Goal: Information Seeking & Learning: Learn about a topic

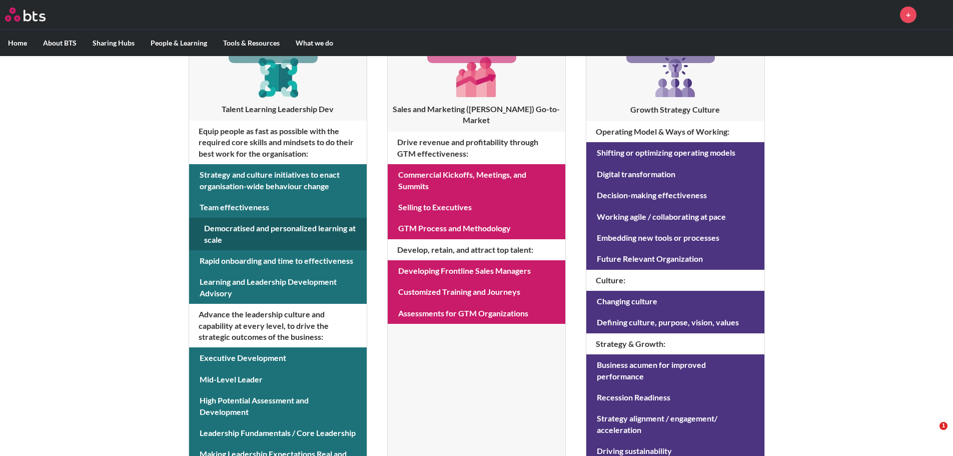
scroll to position [200, 0]
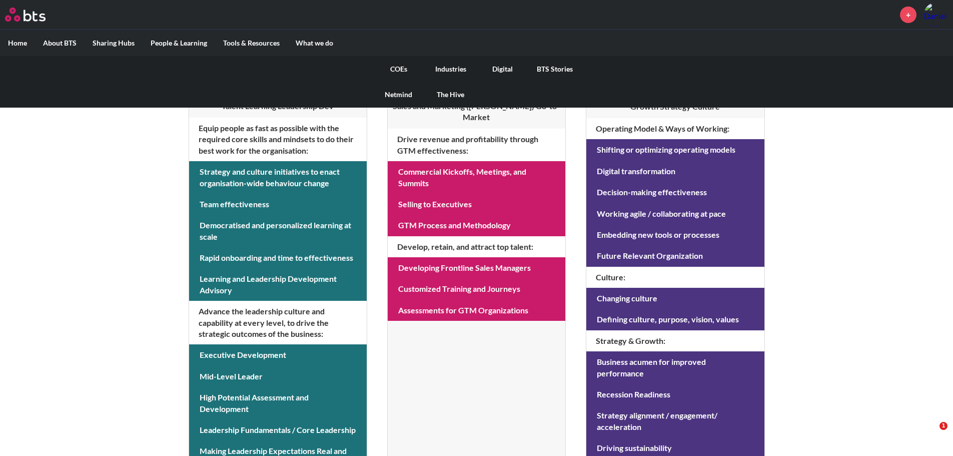
click at [404, 72] on link "COEs" at bounding box center [399, 69] width 52 height 26
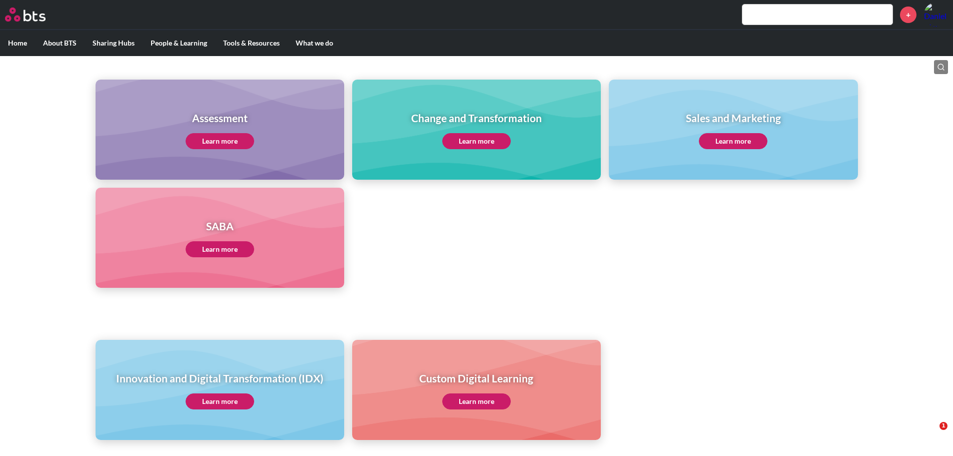
scroll to position [462, 0]
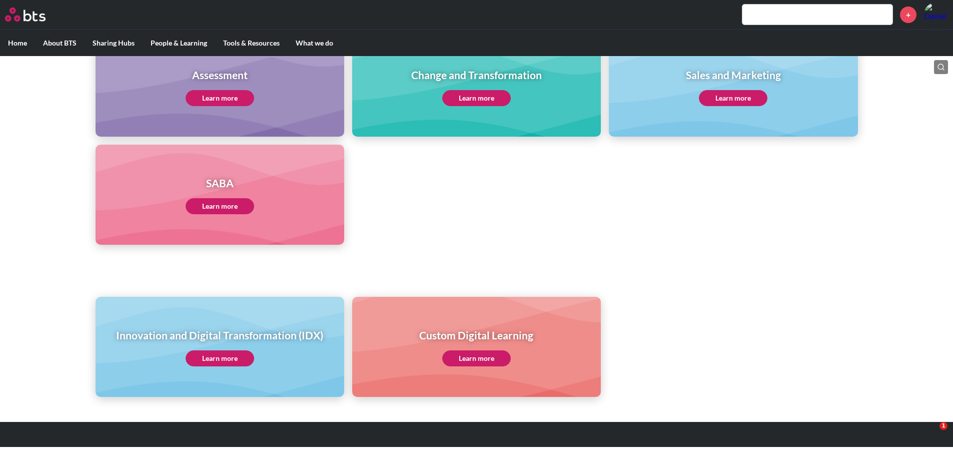
click at [221, 358] on link "Learn more" at bounding box center [220, 358] width 69 height 16
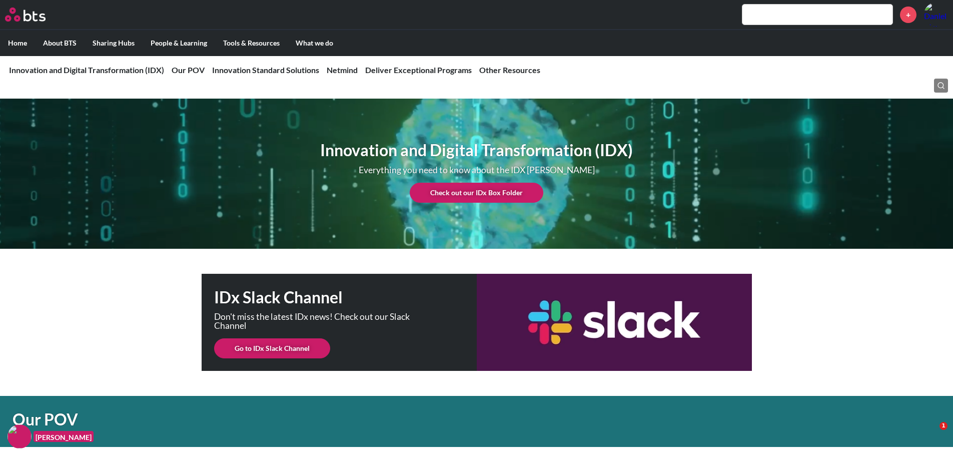
click at [504, 186] on link "Check out our IDx Box Folder" at bounding box center [477, 193] width 134 height 20
